Goal: Information Seeking & Learning: Learn about a topic

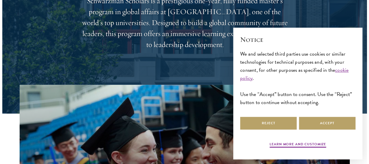
scroll to position [199, 0]
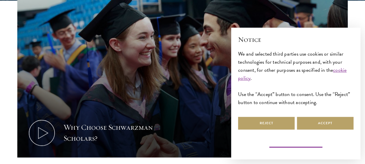
click at [282, 148] on button "Learn more and customize" at bounding box center [295, 145] width 56 height 7
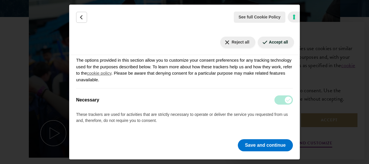
scroll to position [98, 0]
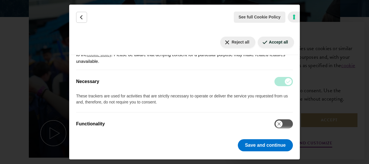
click at [276, 86] on div "Necessary See description" at bounding box center [184, 81] width 217 height 23
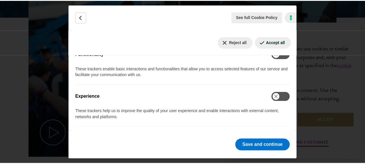
scroll to position [170, 0]
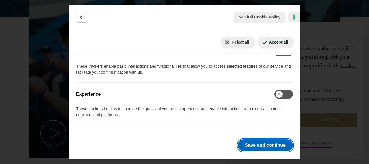
click at [258, 145] on button "Save and continue" at bounding box center [265, 145] width 55 height 12
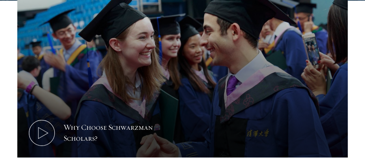
click at [274, 150] on section "Why Choose Schwarzman Scholars? Shaping the Future of Global Affairs Schwarzman…" at bounding box center [182, 97] width 365 height 250
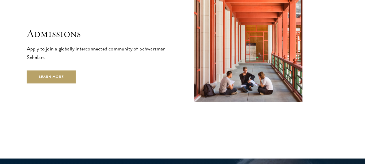
scroll to position [935, 0]
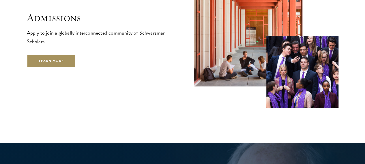
click at [68, 65] on link "Learn More" at bounding box center [51, 60] width 49 height 13
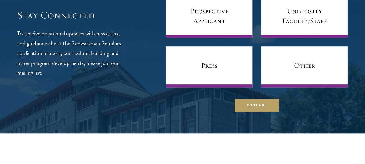
scroll to position [2240, 0]
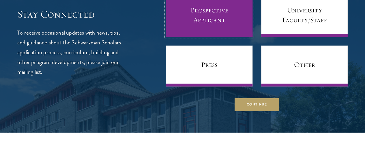
click at [178, 37] on link "Prospective Applicant" at bounding box center [209, 16] width 86 height 41
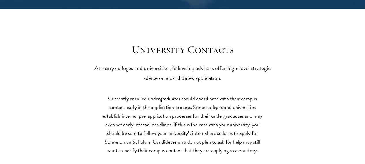
scroll to position [2364, 0]
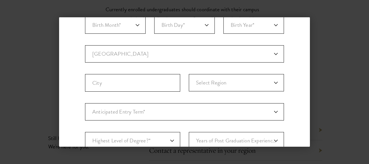
scroll to position [0, 0]
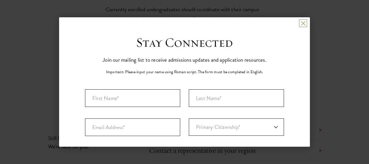
click at [301, 21] on button at bounding box center [303, 23] width 5 height 5
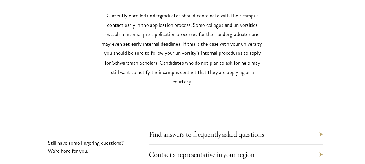
scroll to position [2301, 0]
